Goal: Task Accomplishment & Management: Complete application form

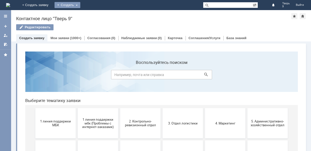
click at [80, 3] on div "Создать" at bounding box center [68, 5] width 26 height 6
click at [94, 15] on link "Заявка" at bounding box center [75, 15] width 38 height 6
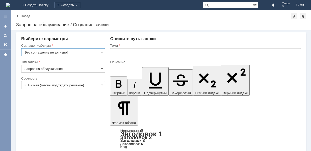
click at [104, 50] on input "Это соглашение не активно!" at bounding box center [63, 52] width 84 height 8
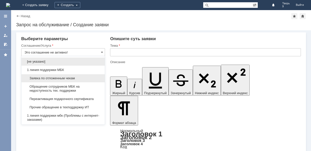
click at [64, 78] on span "Заявка по отложенным чекам" at bounding box center [63, 78] width 77 height 4
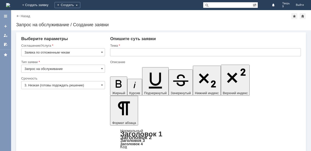
type input "Заявка по отложенным чекам"
click at [119, 54] on input "text" at bounding box center [205, 52] width 191 height 8
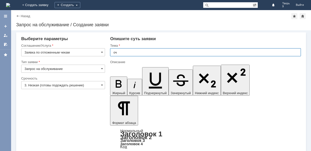
type input "оч"
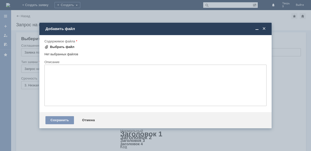
click at [48, 48] on span at bounding box center [46, 47] width 4 height 4
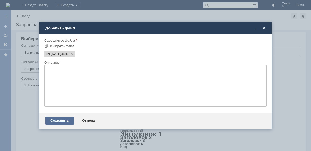
click at [69, 120] on div "Сохранить" at bounding box center [59, 121] width 29 height 8
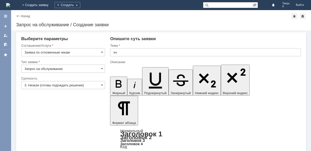
scroll to position [15, 0]
